Goal: Task Accomplishment & Management: Manage account settings

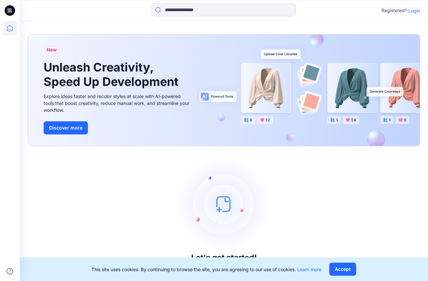
click at [415, 11] on p "Login" at bounding box center [415, 10] width 12 height 7
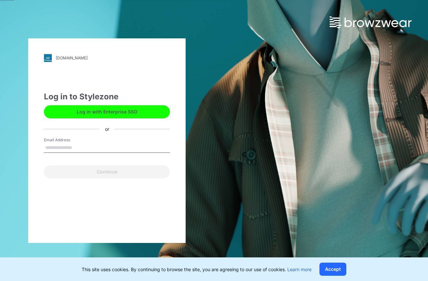
click at [76, 147] on input "Email Address" at bounding box center [107, 148] width 126 height 10
click at [68, 146] on input "Email Address" at bounding box center [107, 148] width 126 height 10
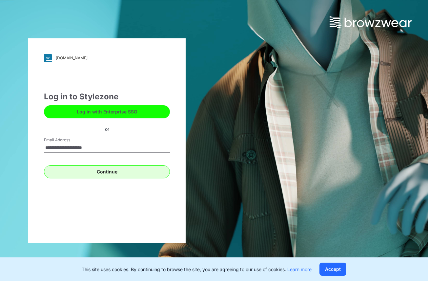
type input "**********"
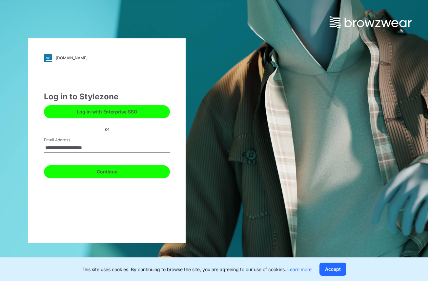
click at [66, 170] on button "Continue" at bounding box center [107, 171] width 126 height 13
click at [104, 173] on button "Continue" at bounding box center [107, 171] width 126 height 13
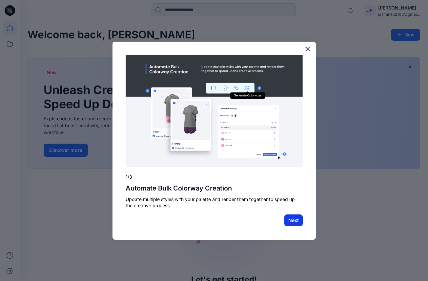
click at [291, 220] on button "Next" at bounding box center [294, 221] width 18 height 12
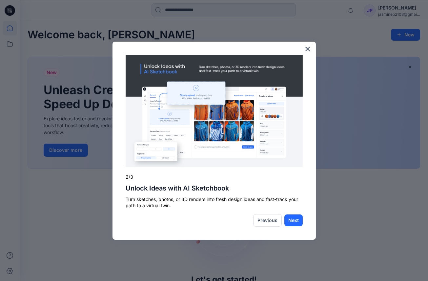
click at [291, 220] on button "Next" at bounding box center [294, 221] width 18 height 12
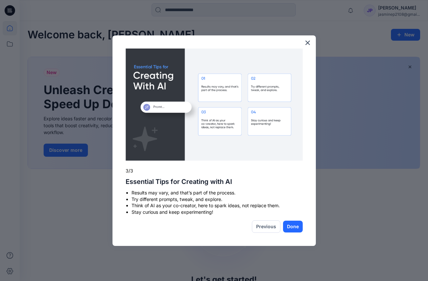
click at [291, 220] on div "× 3/3 Essential Tips for Creating with AI Results may vary, and that’s part of …" at bounding box center [215, 140] width 204 height 211
click at [291, 226] on button "Done" at bounding box center [293, 227] width 20 height 12
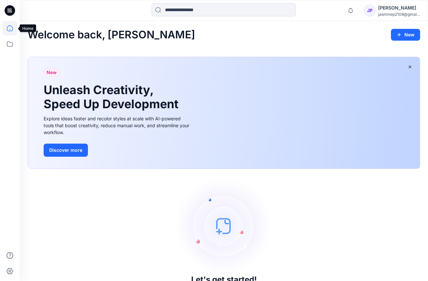
click at [10, 27] on icon at bounding box center [10, 28] width 14 height 14
click at [9, 45] on icon at bounding box center [10, 44] width 14 height 14
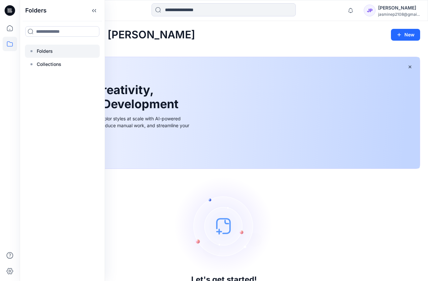
click at [56, 47] on div at bounding box center [62, 51] width 75 height 13
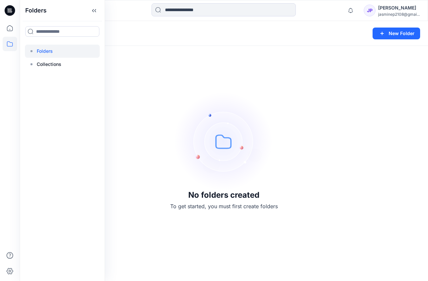
click at [327, 63] on div "No folders created To get started, you must first create folders" at bounding box center [224, 151] width 409 height 260
